Goal: Task Accomplishment & Management: Complete application form

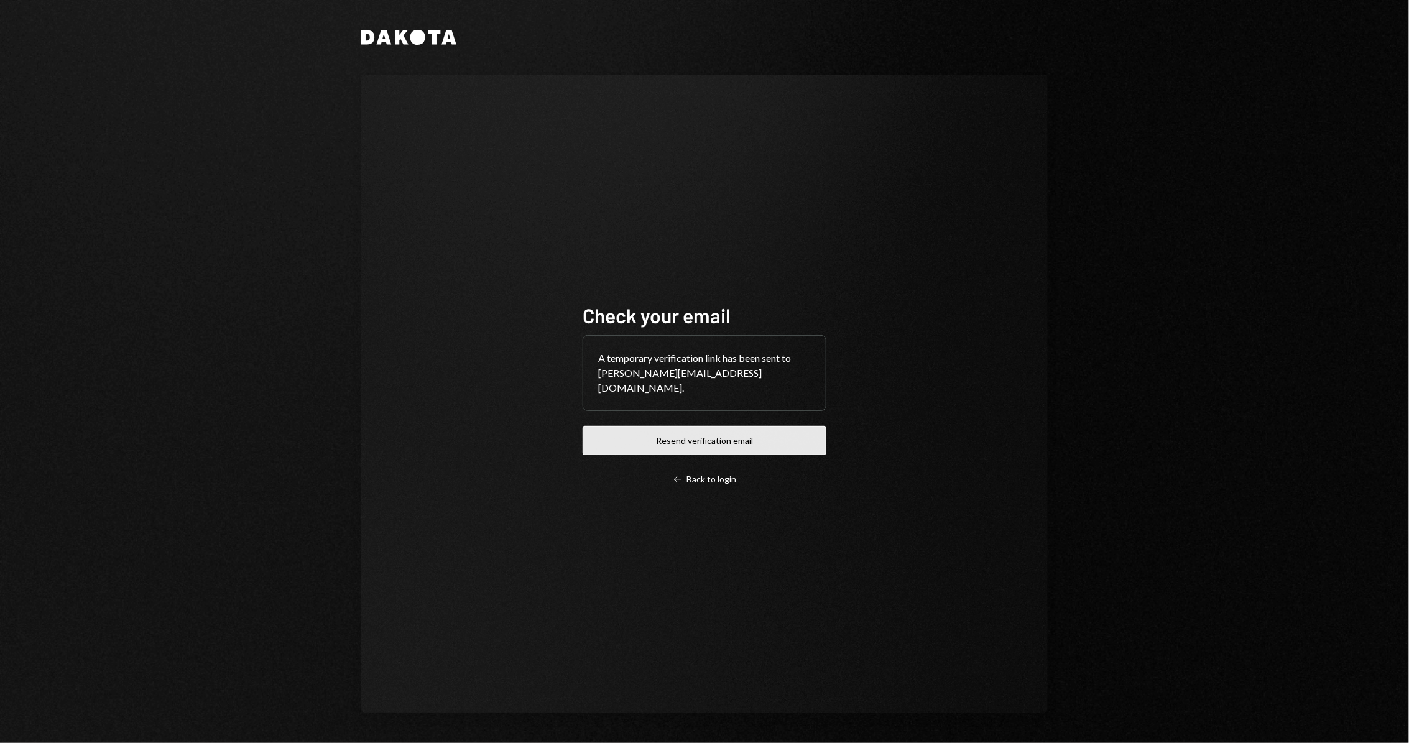
click at [733, 426] on button "Resend verification email" at bounding box center [705, 440] width 244 height 29
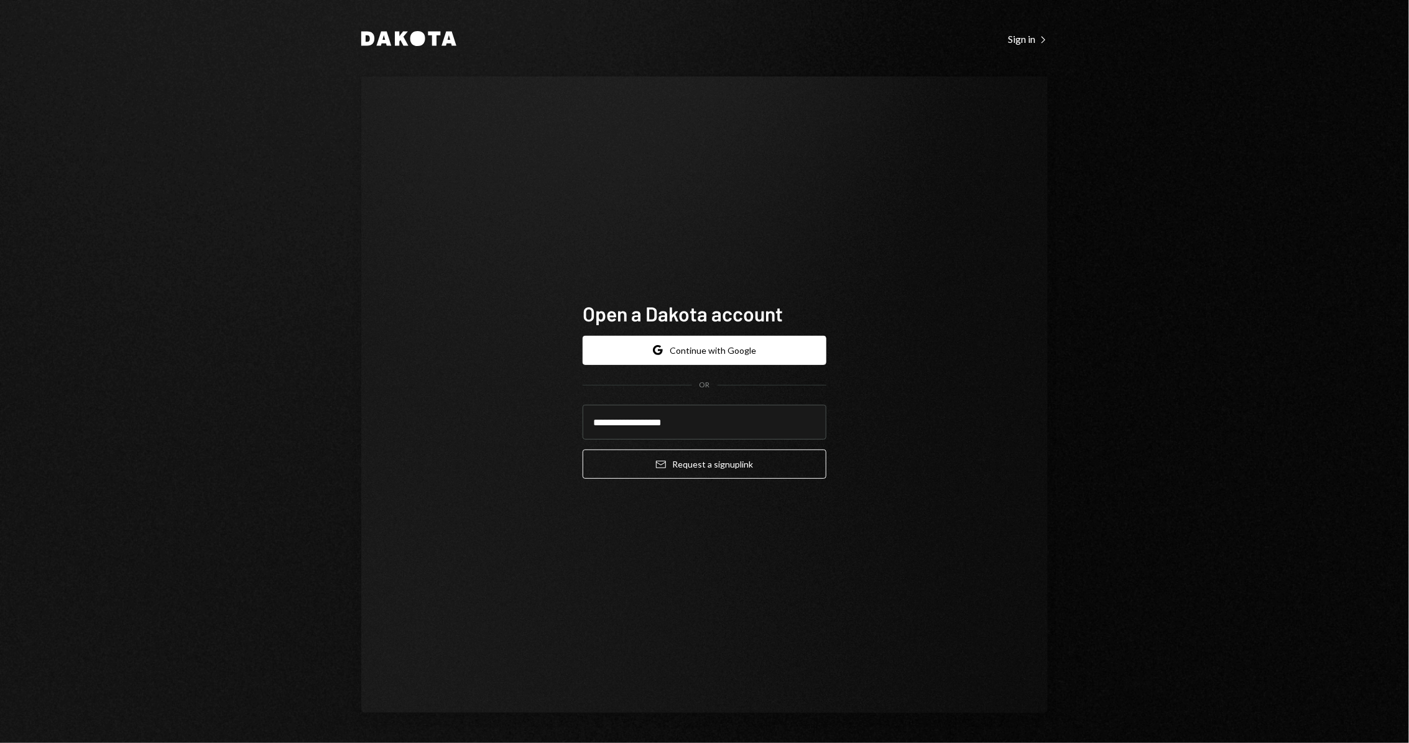
type input "**********"
click at [746, 442] on form "**********" at bounding box center [705, 408] width 244 height 144
click at [741, 464] on button "Email Request a sign up link" at bounding box center [705, 464] width 244 height 29
